Goal: Book appointment/travel/reservation

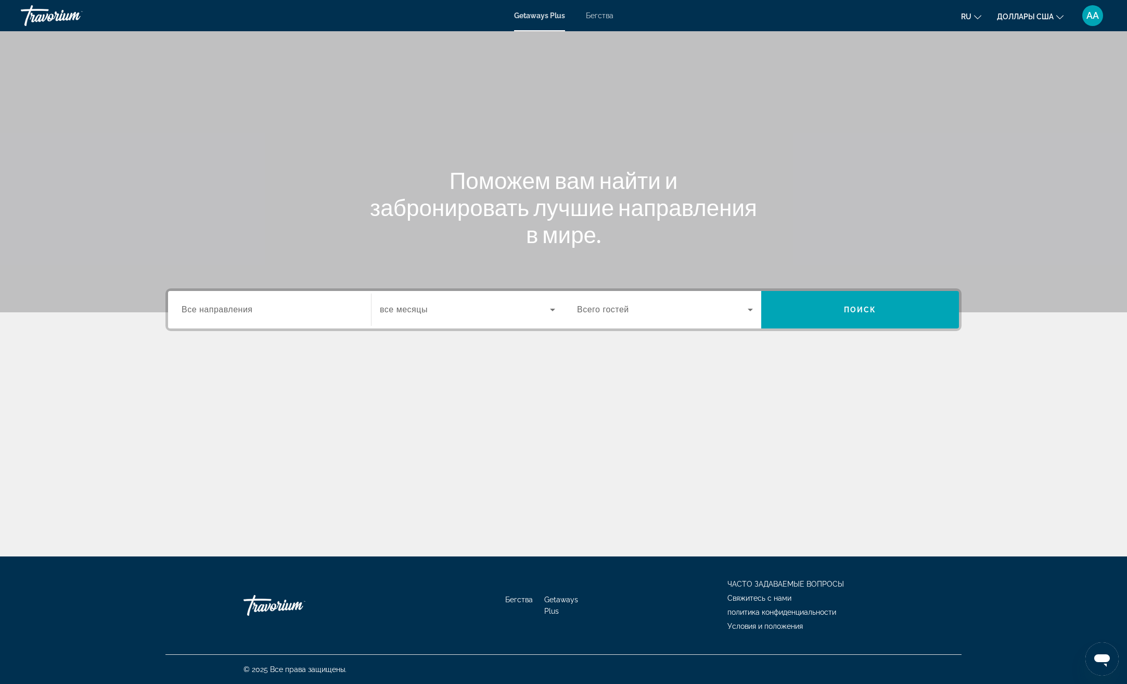
click at [313, 323] on div "Виджет поиска" at bounding box center [270, 310] width 176 height 30
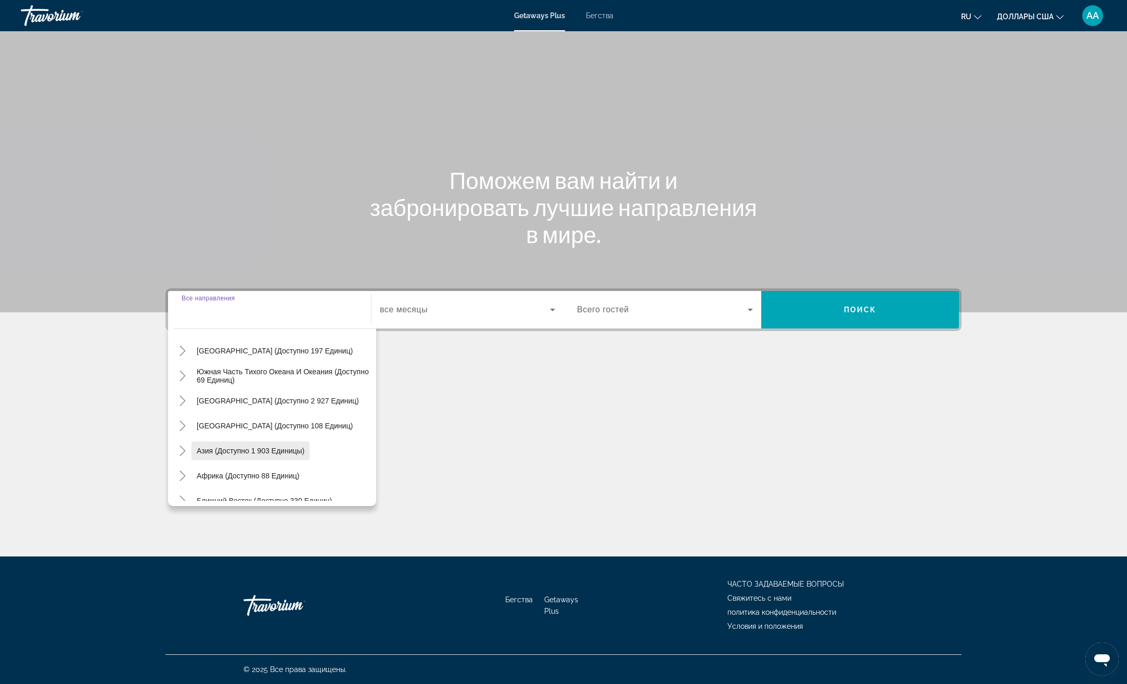
scroll to position [169, 0]
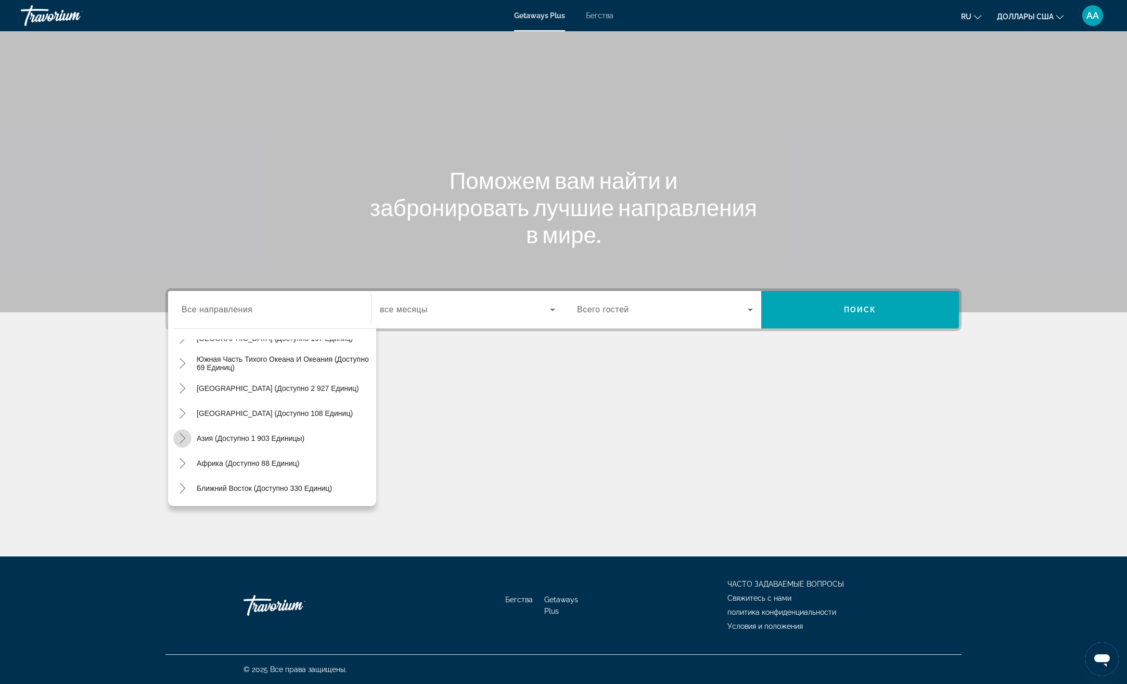
click at [188, 440] on mat-icon "Toggle Asia (доступно 1 903 единицы)" at bounding box center [182, 438] width 18 height 18
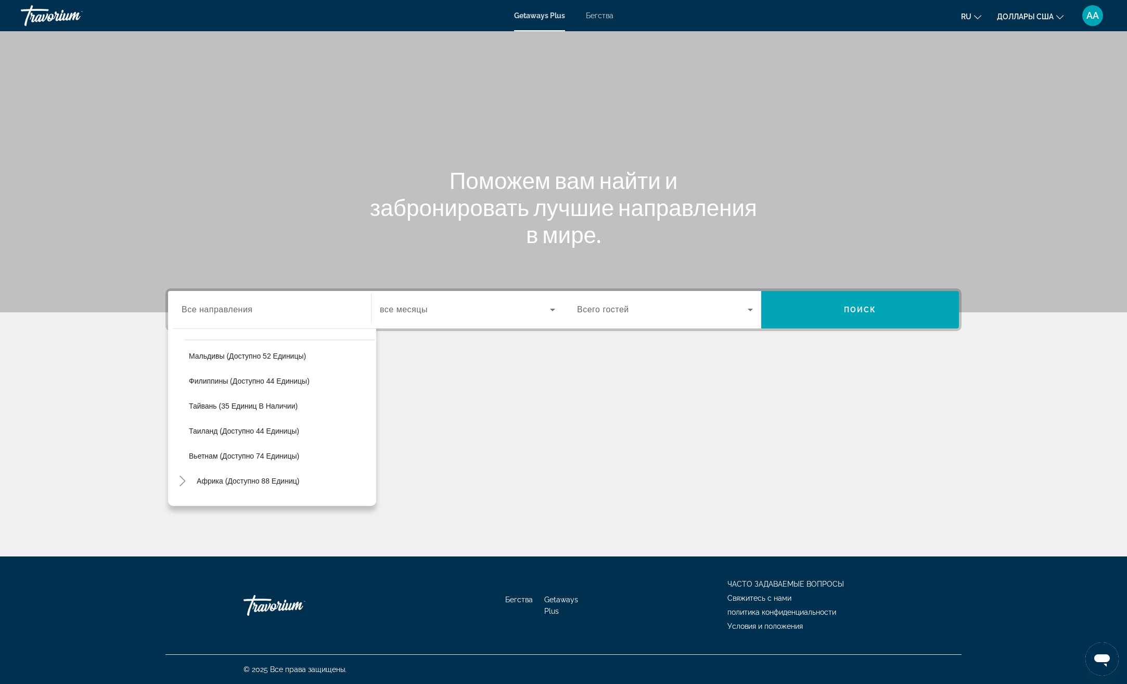
scroll to position [411, 0]
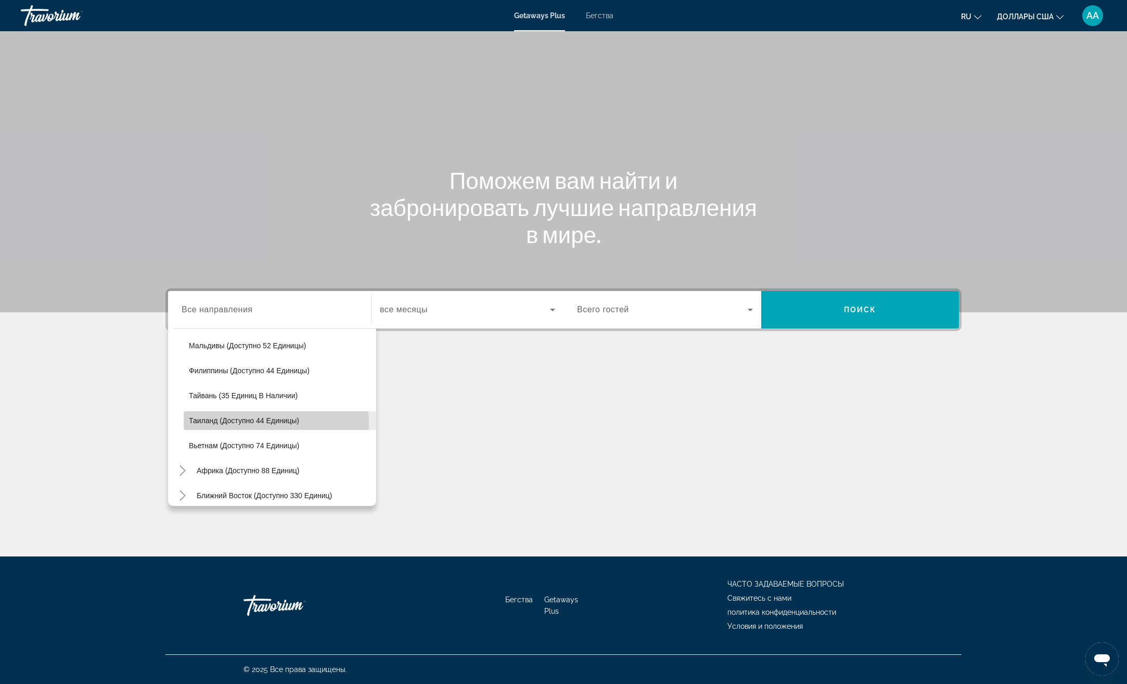
click at [253, 422] on span "Таиланд (доступно 44 единицы)" at bounding box center [244, 420] width 110 height 8
type input "**********"
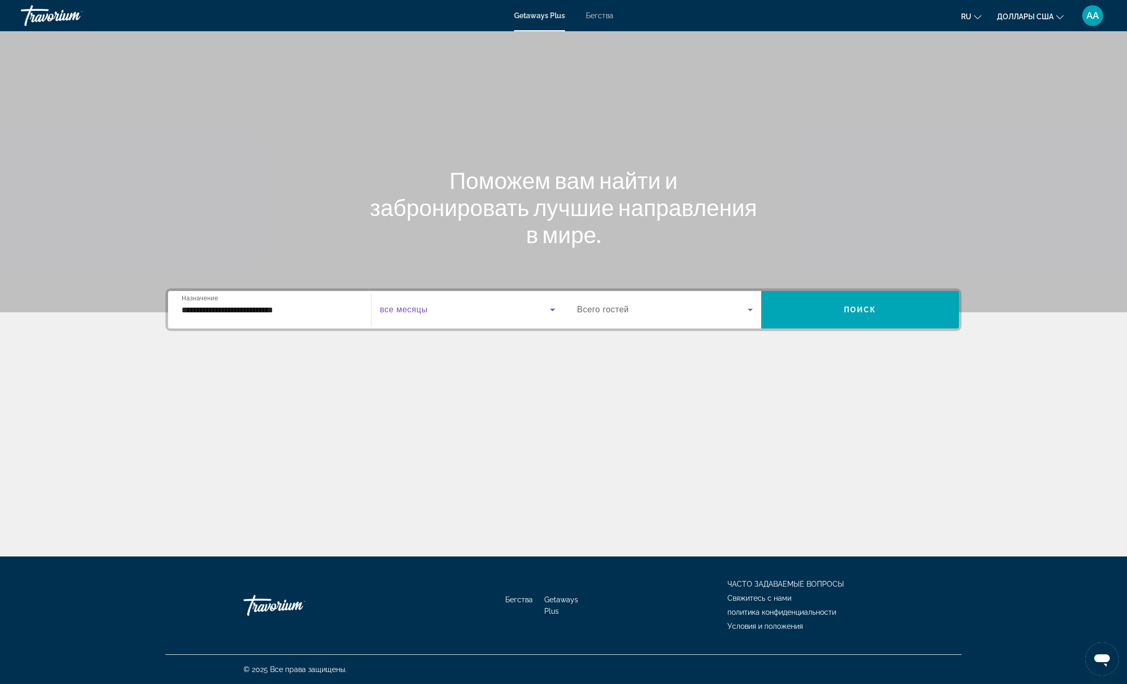
click at [398, 315] on span "Виджет поиска" at bounding box center [465, 309] width 170 height 12
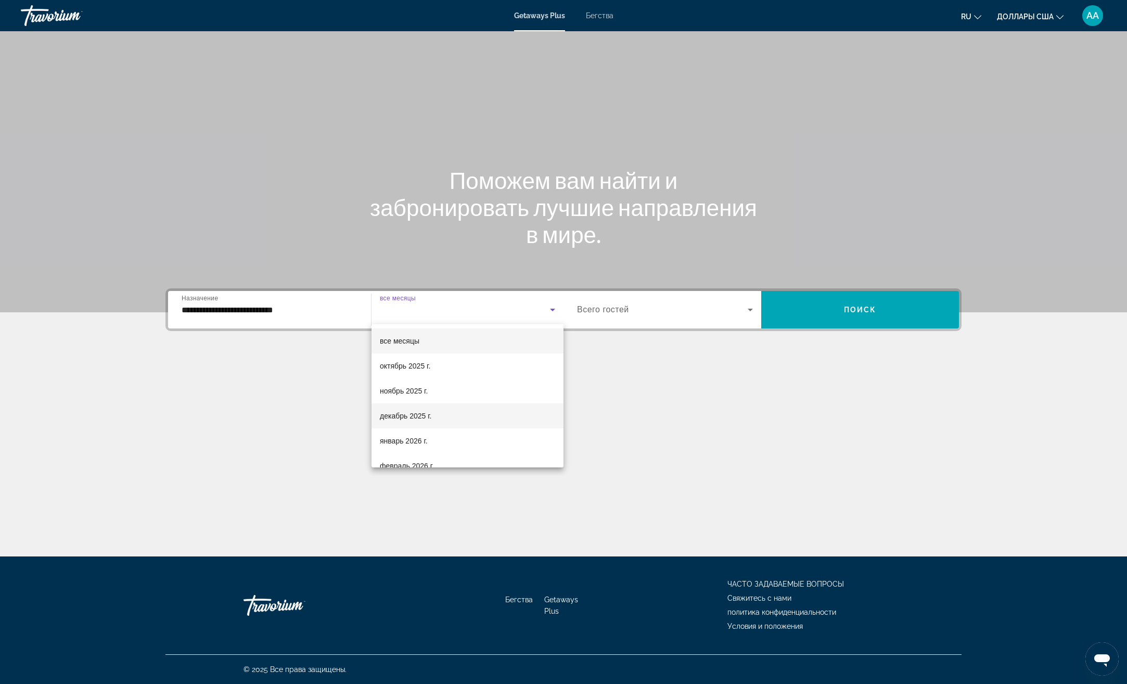
click at [407, 415] on font "декабрь 2025 г." at bounding box center [406, 416] width 52 height 8
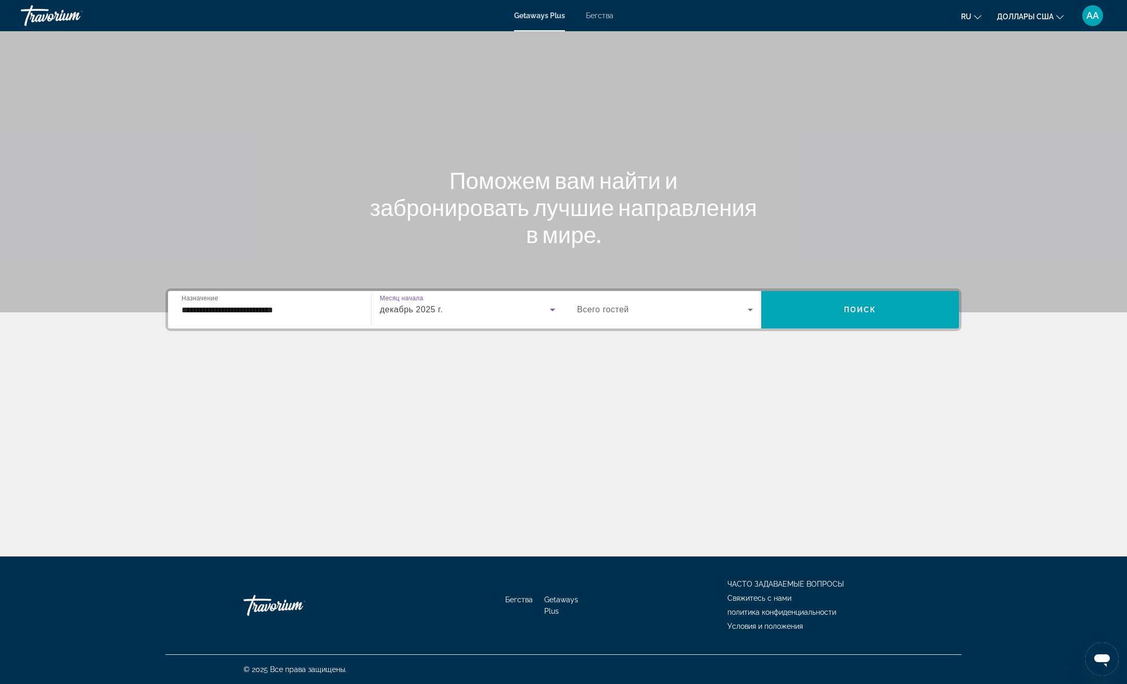
click at [614, 307] on span "Всего гостей" at bounding box center [603, 309] width 52 height 9
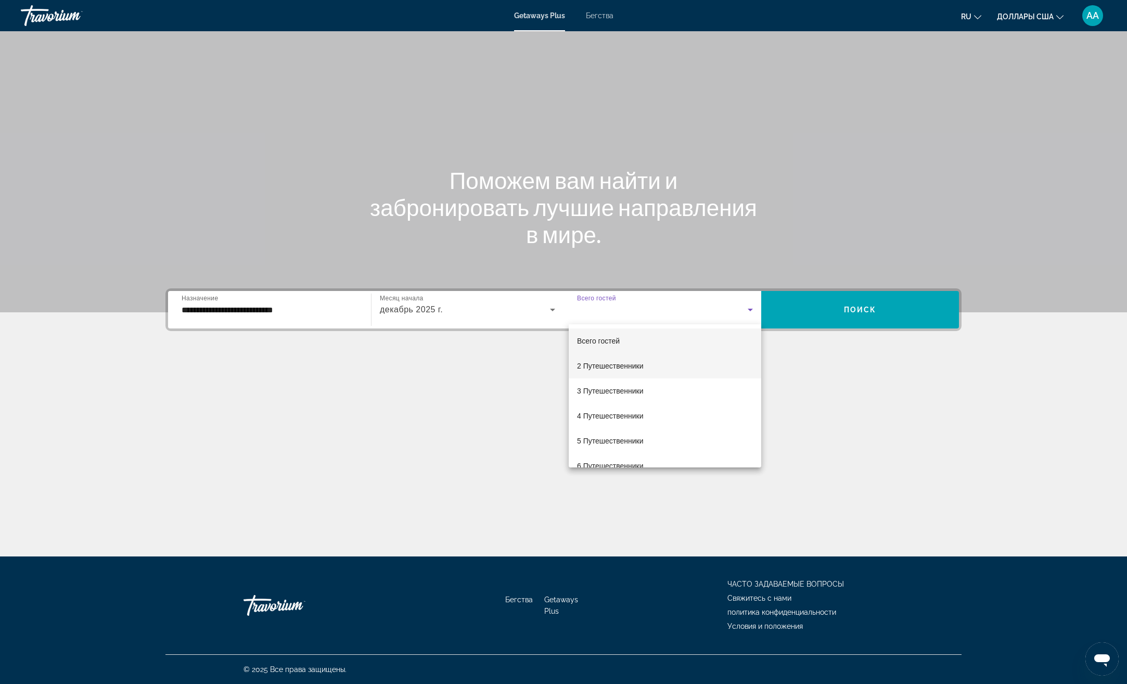
click at [605, 364] on font "2 Путешественники" at bounding box center [610, 366] width 67 height 8
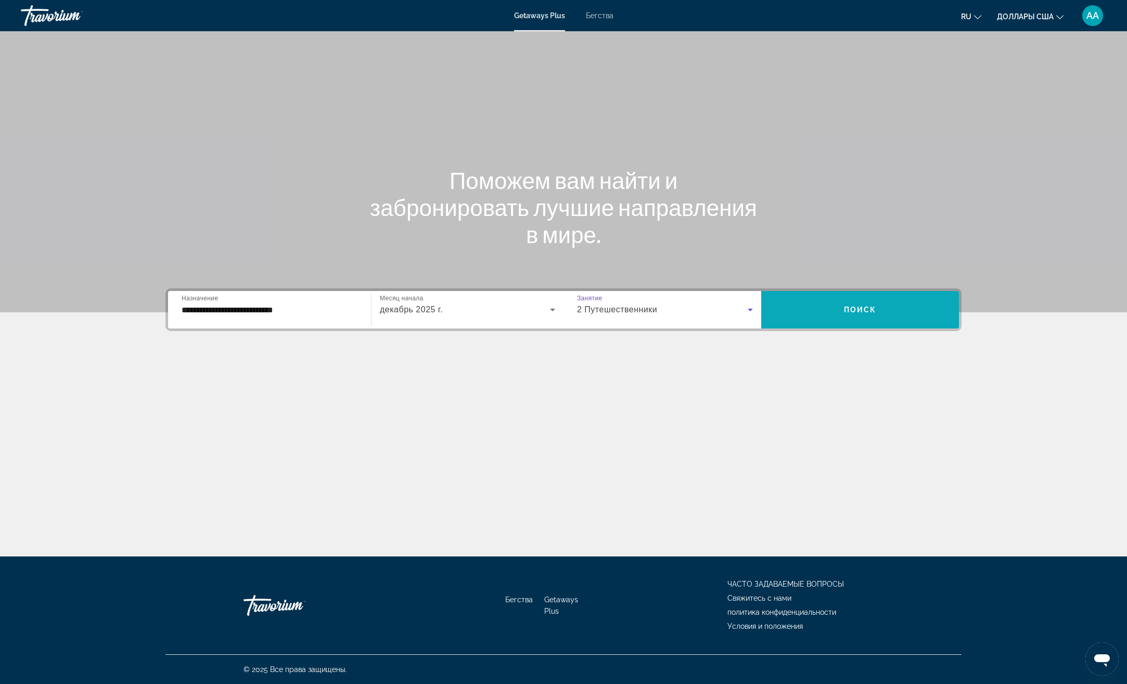
click at [923, 308] on span "Виджет поиска" at bounding box center [860, 309] width 198 height 25
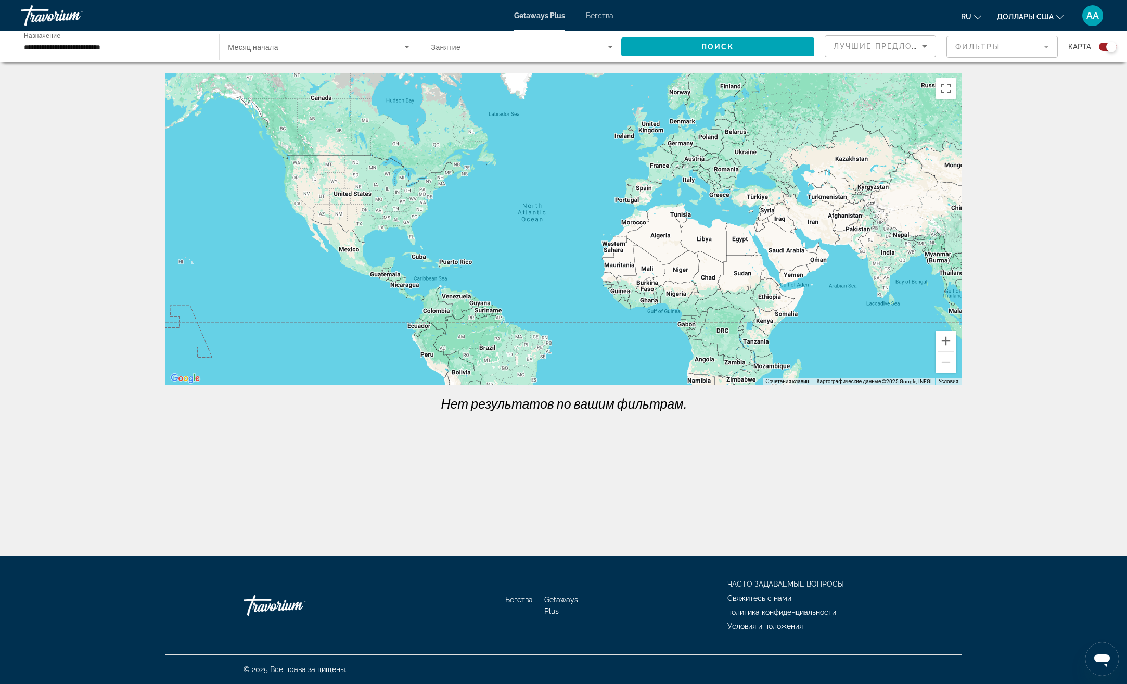
click at [600, 18] on span "Бегства" at bounding box center [600, 15] width 28 height 8
